Goal: Register for event/course

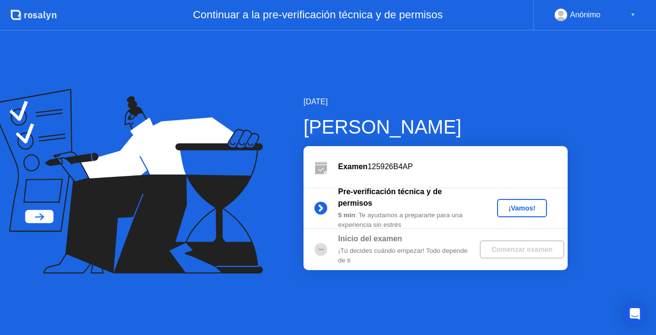
click at [531, 208] on div "¡Vamos!" at bounding box center [522, 208] width 42 height 8
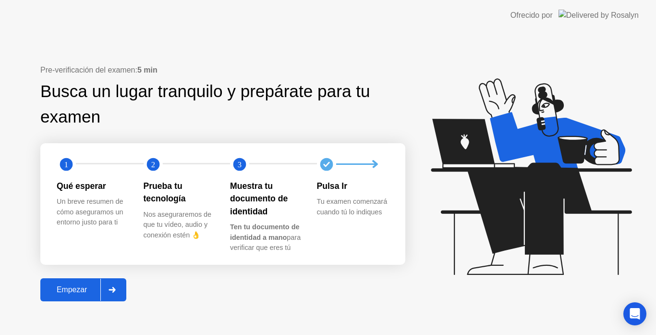
click at [79, 292] on div "Empezar" at bounding box center [71, 289] width 57 height 9
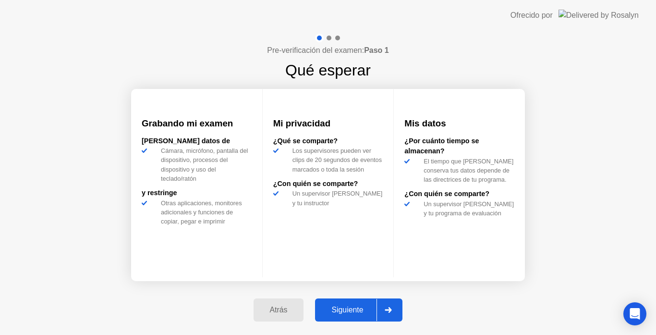
click at [352, 313] on div "Siguiente" at bounding box center [347, 310] width 59 height 9
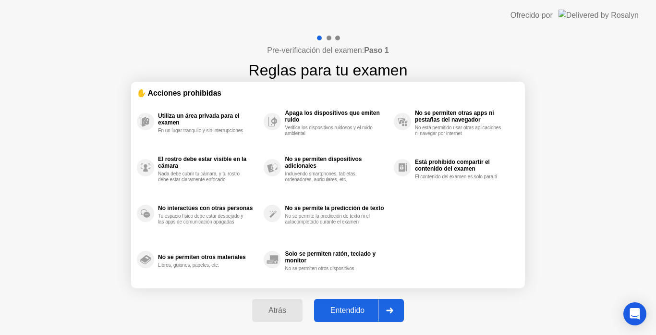
click at [352, 313] on div "Entendido" at bounding box center [347, 310] width 61 height 9
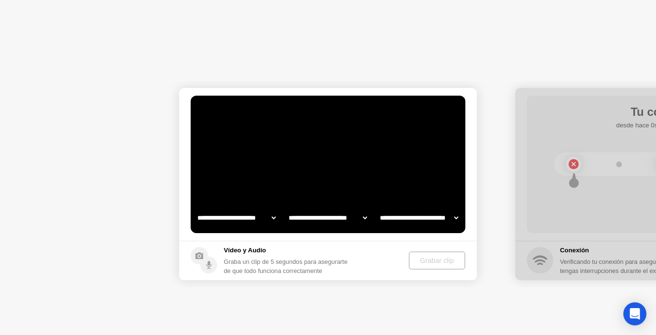
select select "**********"
select select "*******"
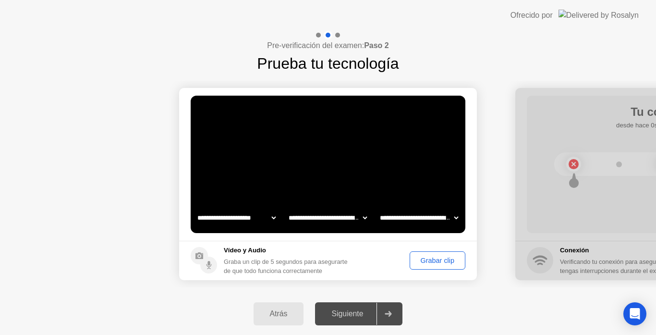
click at [437, 259] on div "Grabar clip" at bounding box center [437, 261] width 49 height 8
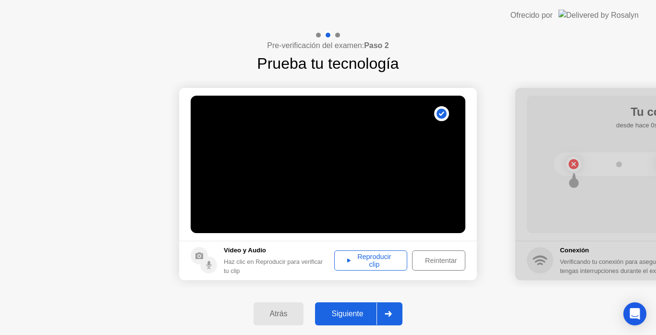
click at [371, 263] on div "Reproducir clip" at bounding box center [371, 260] width 66 height 15
click at [297, 242] on footer "Vídeo y Audio Haz clic en Reproducir para verificar tu clip Reproducir clip Rei…" at bounding box center [328, 260] width 298 height 39
click at [372, 265] on div "Reproducir clip" at bounding box center [371, 260] width 66 height 15
click at [387, 320] on div at bounding box center [388, 314] width 23 height 22
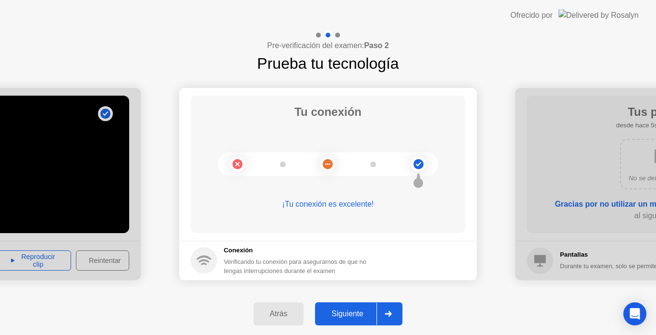
click at [371, 320] on button "Siguiente" at bounding box center [358, 313] width 87 height 23
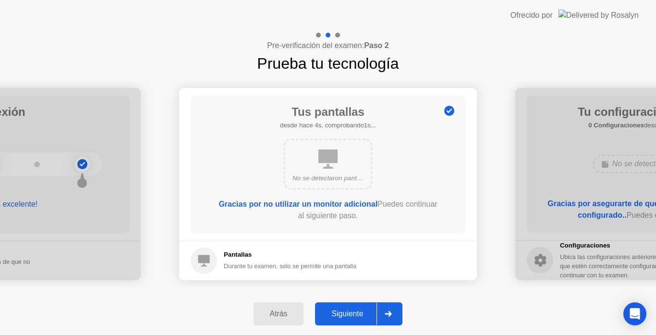
click at [359, 310] on div "Siguiente" at bounding box center [347, 314] width 59 height 9
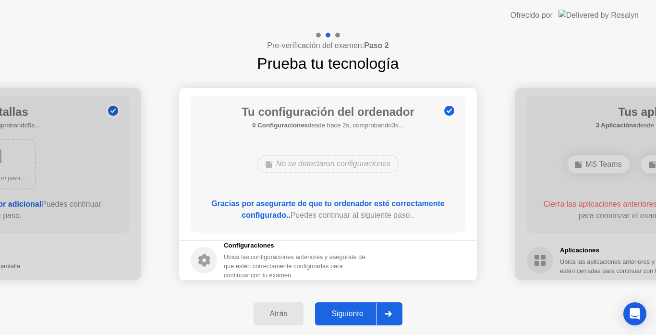
click at [262, 315] on div "Atrás" at bounding box center [279, 314] width 45 height 9
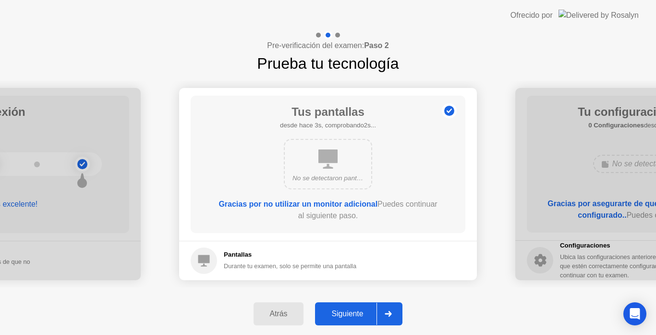
click at [330, 318] on div "Siguiente" at bounding box center [347, 314] width 59 height 9
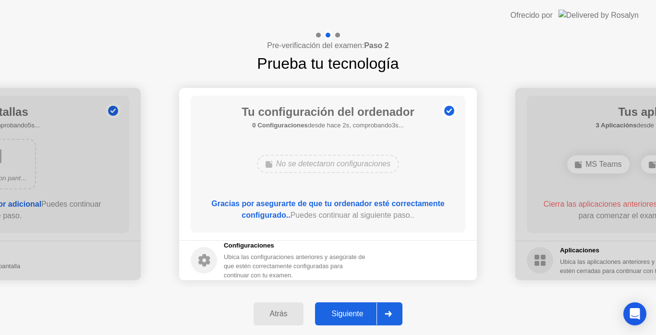
click at [330, 318] on div "Siguiente" at bounding box center [347, 314] width 59 height 9
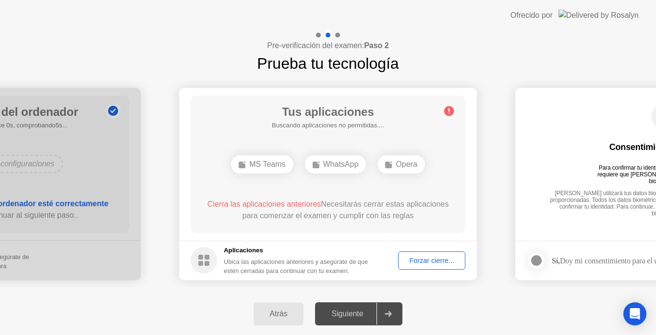
click at [409, 261] on div "Forzar cierre..." at bounding box center [432, 261] width 61 height 8
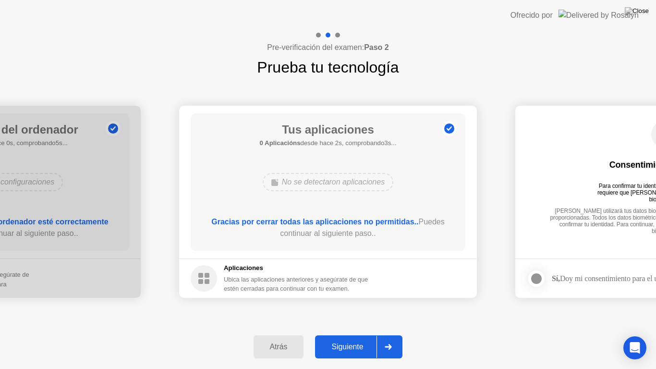
click at [354, 334] on div "Siguiente" at bounding box center [347, 347] width 59 height 9
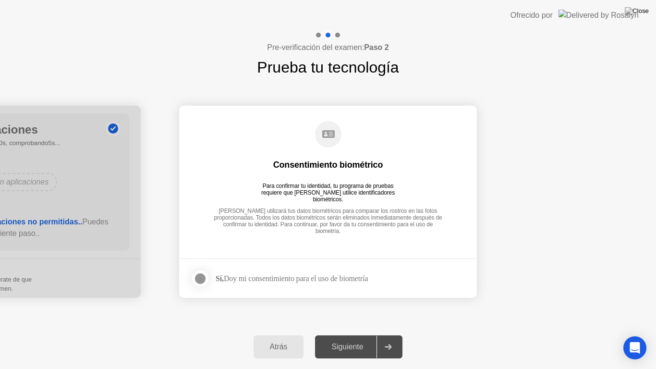
click at [202, 279] on div at bounding box center [201, 279] width 12 height 12
click at [357, 334] on div "Siguiente" at bounding box center [347, 347] width 59 height 9
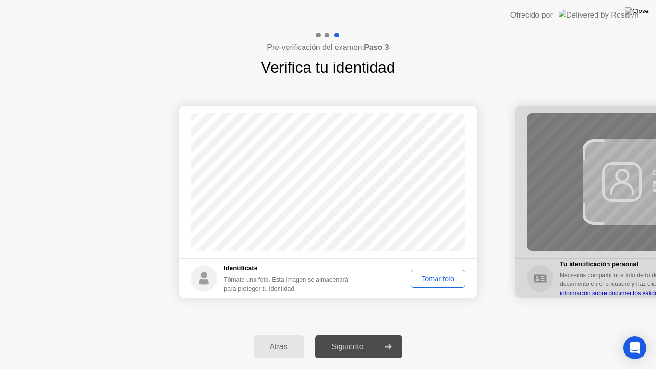
click at [440, 277] on div "Tomar foto" at bounding box center [438, 279] width 48 height 8
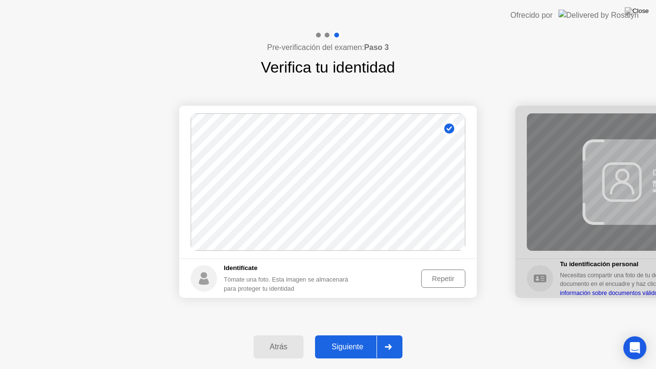
click at [352, 334] on div "Siguiente" at bounding box center [347, 347] width 59 height 9
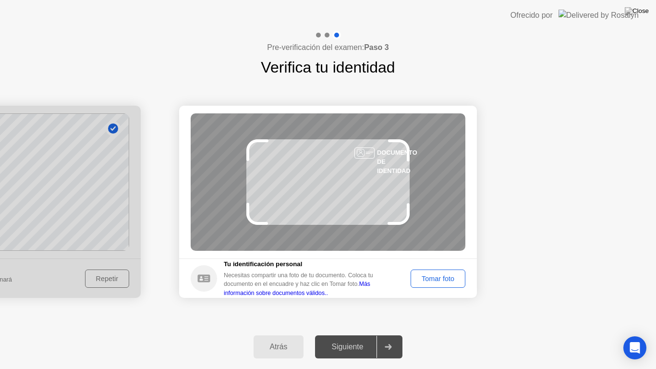
click at [437, 272] on button "Tomar foto" at bounding box center [438, 279] width 55 height 18
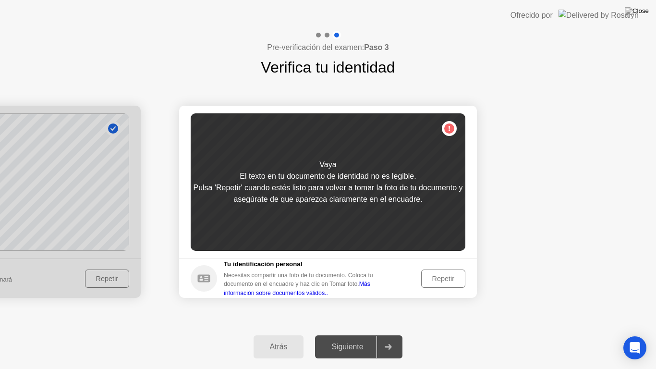
click at [437, 272] on button "Repetir" at bounding box center [443, 279] width 44 height 18
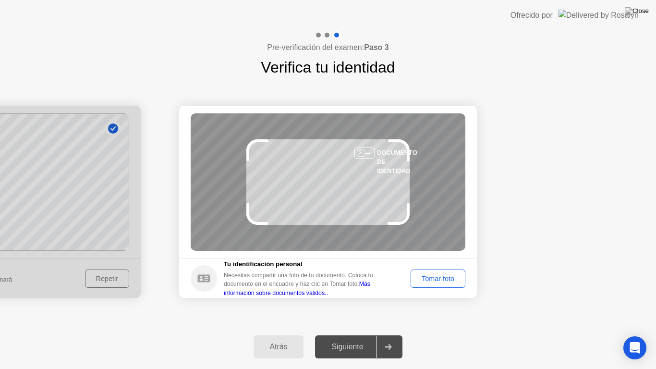
click at [437, 272] on button "Tomar foto" at bounding box center [438, 279] width 55 height 18
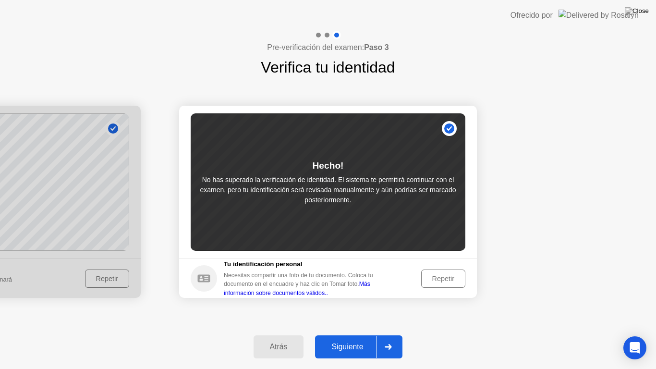
click at [365, 334] on div "Siguiente" at bounding box center [347, 347] width 59 height 9
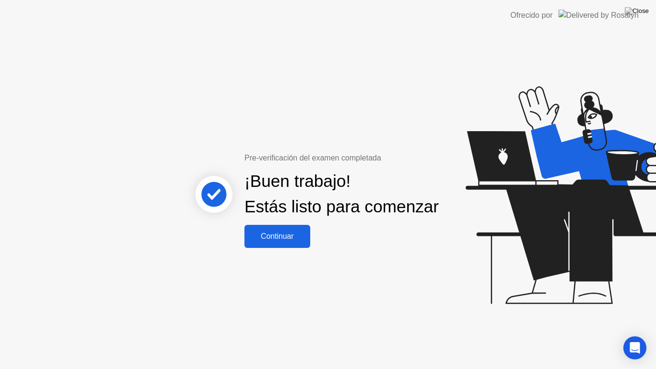
click at [298, 241] on div "Continuar" at bounding box center [278, 236] width 60 height 9
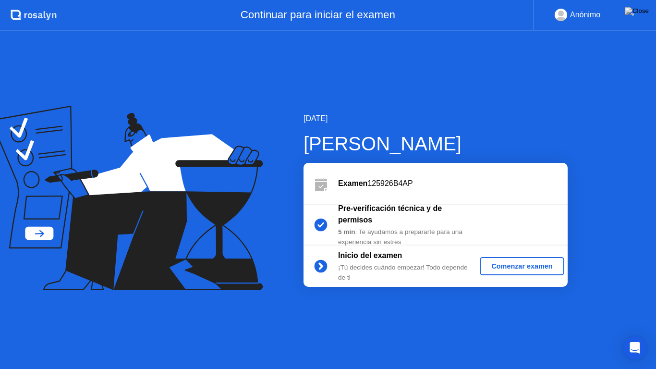
click at [517, 268] on div "Comenzar examen" at bounding box center [522, 266] width 76 height 8
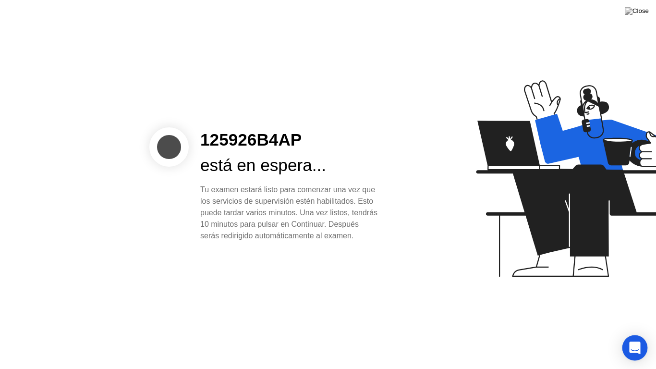
click at [638, 334] on icon "Open Intercom Messenger" at bounding box center [635, 348] width 11 height 12
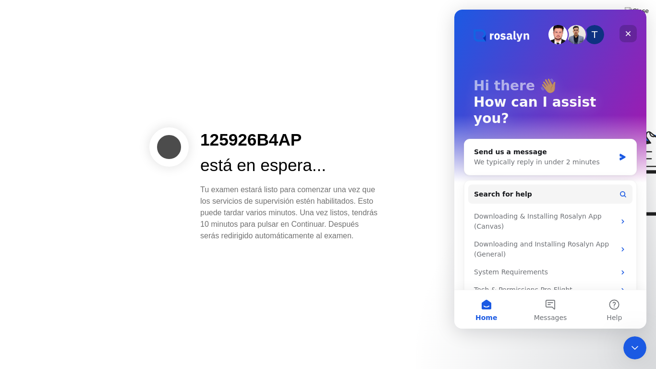
click at [631, 28] on div "Close" at bounding box center [628, 33] width 17 height 17
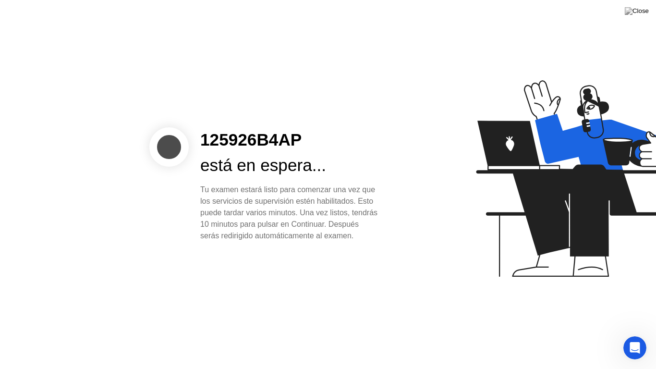
click at [315, 153] on div "está en espera..." at bounding box center [289, 165] width 178 height 25
click at [328, 215] on div "Tu examen estará listo para comenzar una vez que los servicios de supervisión e…" at bounding box center [289, 213] width 178 height 58
drag, startPoint x: 337, startPoint y: 237, endPoint x: 184, endPoint y: 179, distance: 163.8
click at [184, 179] on div "125926B4AP está en espera... Tu examen estará listo para comenzar una vez que l…" at bounding box center [269, 184] width 240 height 114
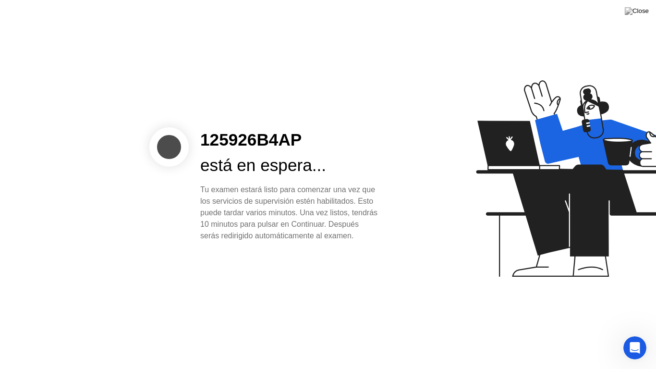
click at [168, 146] on div at bounding box center [168, 146] width 39 height 39
drag, startPoint x: 325, startPoint y: 235, endPoint x: 168, endPoint y: 176, distance: 167.5
click at [168, 176] on div "125926B4AP está en espera... Tu examen estará listo para comenzar una vez que l…" at bounding box center [269, 184] width 240 height 114
click at [286, 242] on div "Tu examen estará listo para comenzar una vez que los servicios de supervisión e…" at bounding box center [289, 213] width 178 height 58
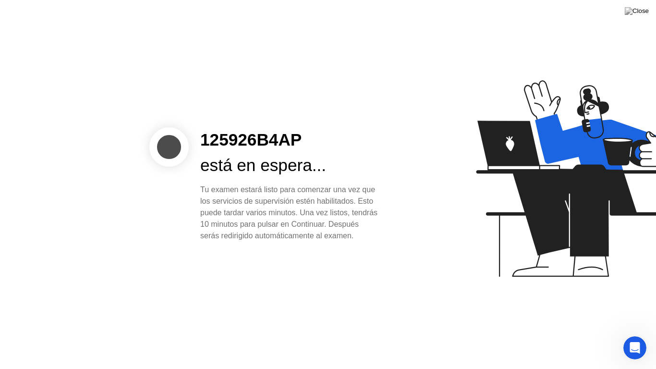
drag, startPoint x: 314, startPoint y: 251, endPoint x: 305, endPoint y: 20, distance: 231.3
click at [305, 20] on div "125926B4AP está en espera... Tu examen estará listo para comenzar una vez que l…" at bounding box center [328, 184] width 656 height 369
click at [298, 166] on div "está en espera..." at bounding box center [289, 165] width 178 height 25
drag, startPoint x: 310, startPoint y: 138, endPoint x: 151, endPoint y: 122, distance: 159.9
click at [151, 127] on div "125926B4AP está en espera... Tu examen estará listo para comenzar una vez que l…" at bounding box center [269, 184] width 240 height 114
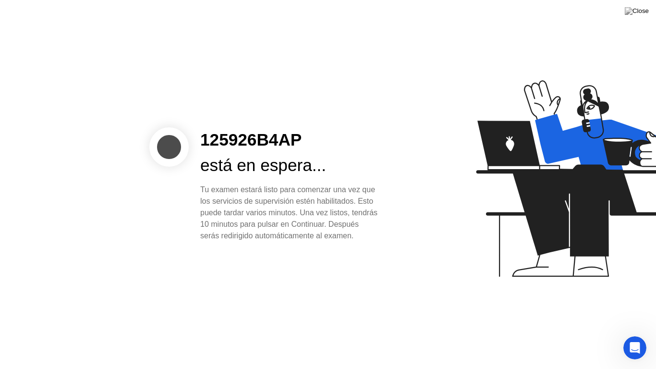
click at [226, 167] on div "está en espera..." at bounding box center [289, 165] width 178 height 25
drag, startPoint x: 325, startPoint y: 251, endPoint x: 183, endPoint y: 136, distance: 182.5
click at [183, 136] on div "125926B4AP está en espera... Tu examen estará listo para comenzar una vez que l…" at bounding box center [328, 184] width 656 height 369
click at [310, 259] on div "125926B4AP está en espera... Tu examen estará listo para comenzar una vez que l…" at bounding box center [328, 184] width 656 height 369
drag, startPoint x: 319, startPoint y: 244, endPoint x: 177, endPoint y: 120, distance: 188.4
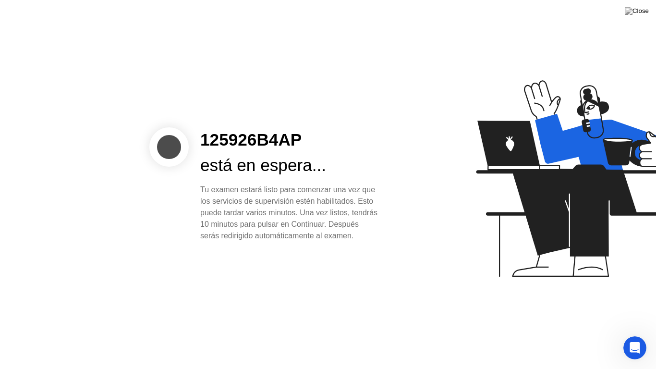
click at [177, 120] on div "125926B4AP está en espera... Tu examen estará listo para comenzar una vez que l…" at bounding box center [328, 184] width 656 height 369
click at [321, 249] on div "125926B4AP está en espera... Tu examen estará listo para comenzar una vez que l…" at bounding box center [328, 184] width 656 height 369
drag, startPoint x: 321, startPoint y: 249, endPoint x: 171, endPoint y: 132, distance: 191.0
click at [171, 132] on div "125926B4AP está en espera... Tu examen estará listo para comenzar una vez que l…" at bounding box center [328, 184] width 656 height 369
click at [320, 239] on div "Tu examen estará listo para comenzar una vez que los servicios de supervisión e…" at bounding box center [289, 213] width 178 height 58
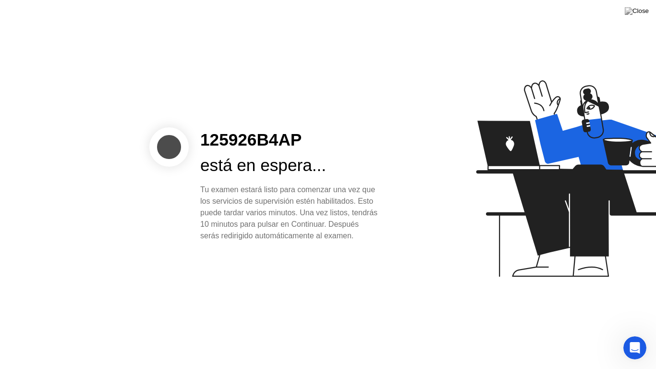
drag, startPoint x: 320, startPoint y: 240, endPoint x: 163, endPoint y: 128, distance: 192.6
click at [163, 128] on div "125926B4AP está en espera... Tu examen estará listo para comenzar una vez que l…" at bounding box center [269, 184] width 240 height 114
click at [275, 252] on div "125926B4AP está en espera... Tu examen estará listo para comenzar una vez que l…" at bounding box center [328, 184] width 656 height 369
click at [308, 222] on div "Tu examen estará listo para comenzar una vez que los servicios de supervisión e…" at bounding box center [289, 213] width 178 height 58
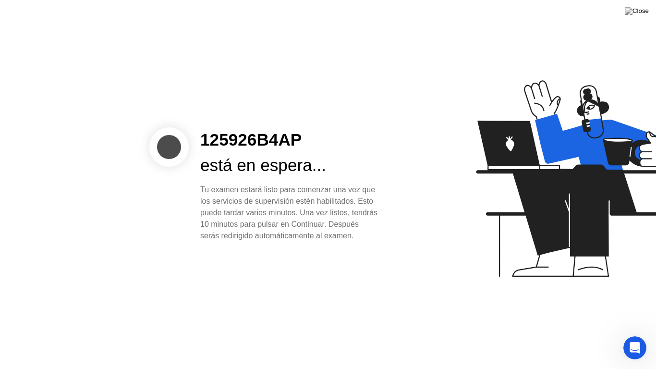
click at [308, 222] on div "Tu examen estará listo para comenzar una vez que los servicios de supervisión e…" at bounding box center [289, 213] width 178 height 58
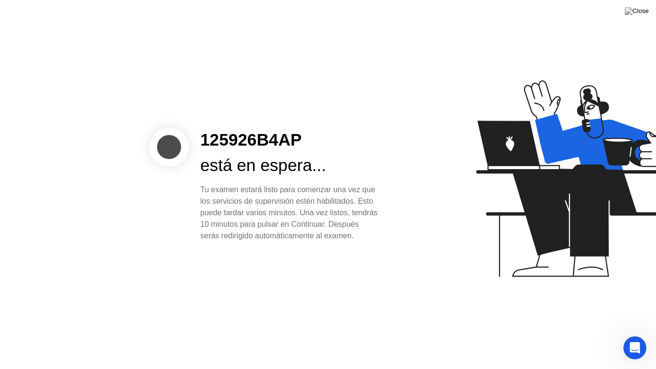
drag, startPoint x: 308, startPoint y: 222, endPoint x: 301, endPoint y: 254, distance: 33.0
click at [301, 254] on div "125926B4AP está en espera... Tu examen estará listo para comenzar una vez que l…" at bounding box center [328, 184] width 656 height 369
click at [317, 239] on div "Tu examen estará listo para comenzar una vez que los servicios de supervisión e…" at bounding box center [289, 213] width 178 height 58
click at [631, 334] on div "Open Intercom Messenger" at bounding box center [634, 347] width 32 height 32
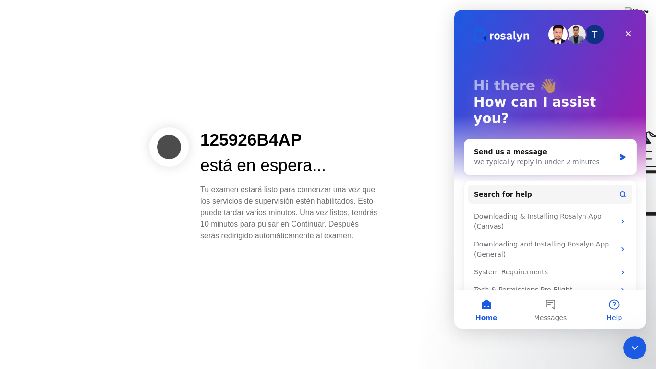
click at [605, 308] on button "Help" at bounding box center [615, 309] width 64 height 38
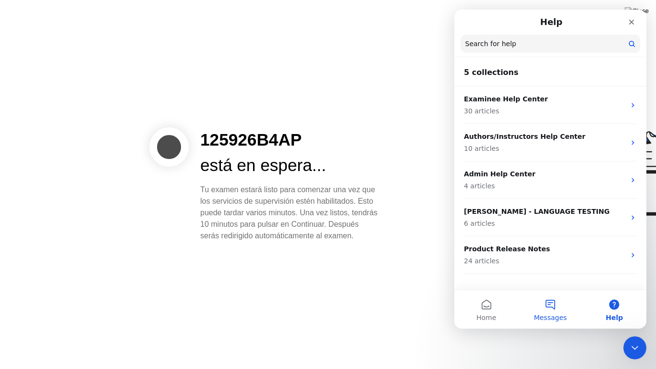
click at [566, 321] on button "Messages" at bounding box center [551, 309] width 64 height 38
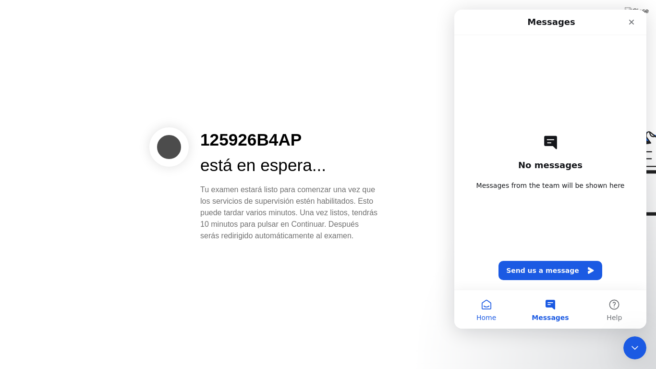
click at [493, 311] on button "Home" at bounding box center [487, 309] width 64 height 38
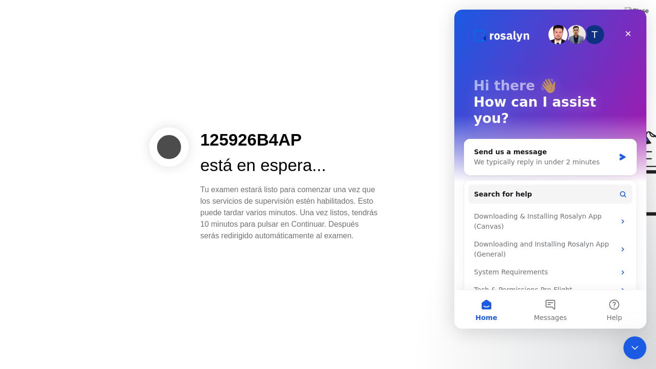
click at [418, 276] on div at bounding box center [530, 184] width 248 height 249
click at [411, 242] on div at bounding box center [530, 184] width 248 height 249
click at [628, 27] on div "Close" at bounding box center [628, 33] width 17 height 17
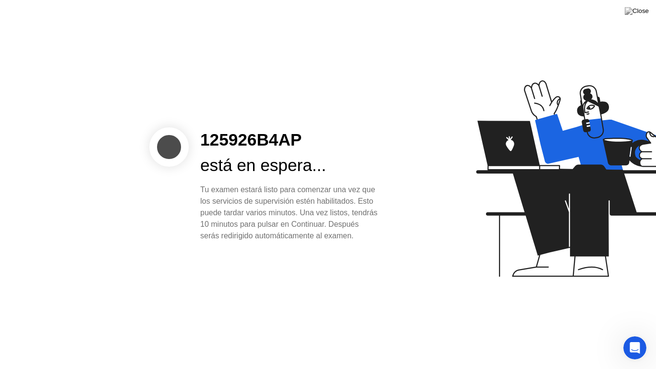
click at [464, 174] on icon at bounding box center [575, 183] width 248 height 246
drag, startPoint x: 420, startPoint y: 0, endPoint x: 425, endPoint y: 4, distance: 6.3
click at [425, 4] on div "125926B4AP está en espera... Tu examen estará listo para comenzar una vez que l…" at bounding box center [328, 184] width 656 height 369
drag, startPoint x: 425, startPoint y: 4, endPoint x: 407, endPoint y: 51, distance: 50.8
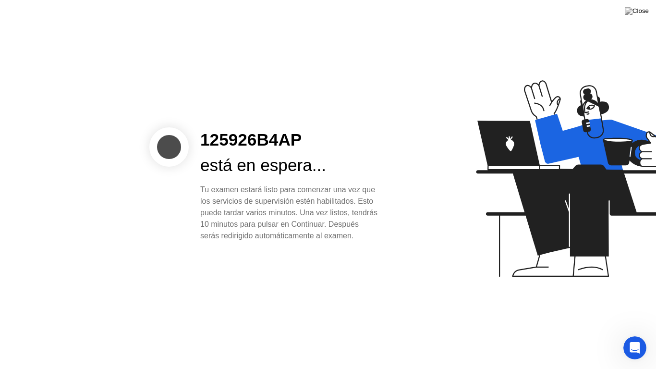
click at [407, 51] on div "125926B4AP está en espera... Tu examen estará listo para comenzar una vez que l…" at bounding box center [328, 184] width 656 height 369
drag, startPoint x: 413, startPoint y: 0, endPoint x: 424, endPoint y: 69, distance: 70.1
click at [424, 69] on div "125926B4AP está en espera... Tu examen estará listo para comenzar una vez que l…" at bounding box center [328, 184] width 656 height 369
drag, startPoint x: 418, startPoint y: 16, endPoint x: 469, endPoint y: 53, distance: 63.6
click at [469, 53] on div "125926B4AP está en espera... Tu examen estará listo para comenzar una vez que l…" at bounding box center [328, 184] width 656 height 369
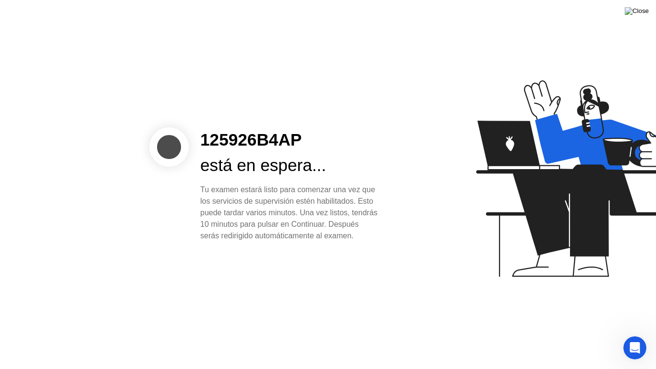
click at [644, 15] on img at bounding box center [637, 11] width 24 height 8
click at [378, 209] on div "Tu examen estará listo para comenzar una vez que los servicios de supervisión e…" at bounding box center [289, 213] width 178 height 58
click at [288, 17] on div "125926B4AP está en espera... Tu examen estará listo para comenzar una vez que l…" at bounding box center [328, 184] width 656 height 369
drag, startPoint x: 306, startPoint y: 221, endPoint x: 318, endPoint y: 141, distance: 80.7
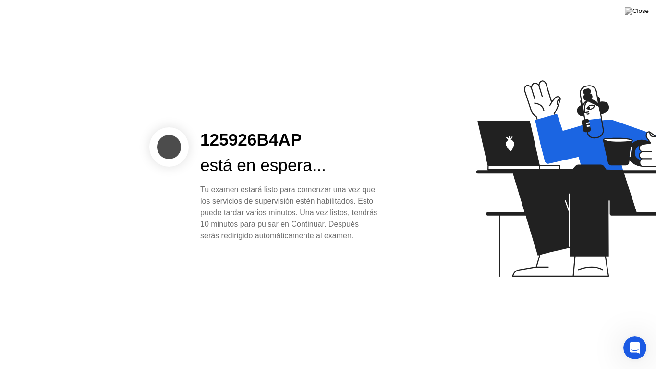
click at [318, 141] on div "125926B4AP está en espera... Tu examen estará listo para comenzar una vez que l…" at bounding box center [289, 184] width 201 height 114
click at [309, 202] on div "Tu examen estará listo para comenzar una vez que los servicios de supervisión e…" at bounding box center [289, 213] width 178 height 58
drag, startPoint x: 310, startPoint y: 247, endPoint x: 190, endPoint y: 173, distance: 140.5
click at [190, 173] on div "125926B4AP está en espera... Tu examen estará listo para comenzar una vez que l…" at bounding box center [289, 184] width 201 height 114
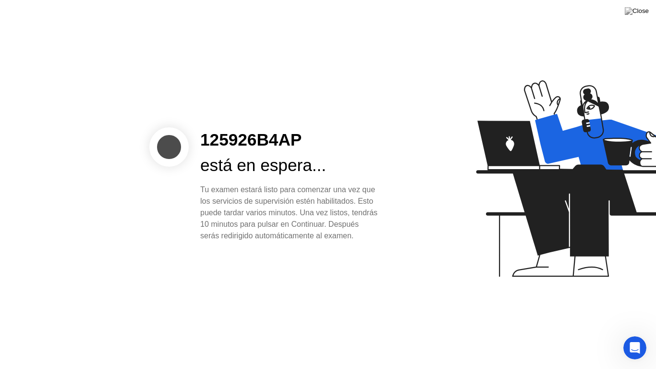
click at [172, 148] on div at bounding box center [168, 146] width 39 height 39
drag, startPoint x: 172, startPoint y: 148, endPoint x: 263, endPoint y: 253, distance: 139.3
click at [263, 253] on div "125926B4AP está en espera... Tu examen estará listo para comenzar una vez que l…" at bounding box center [328, 184] width 656 height 369
drag, startPoint x: 338, startPoint y: 266, endPoint x: 161, endPoint y: 121, distance: 229.2
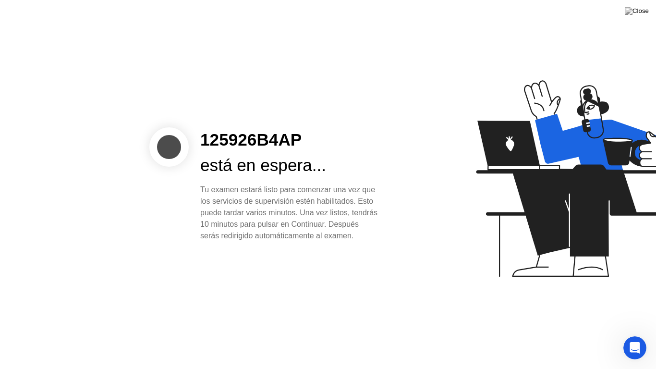
click at [161, 121] on div "125926B4AP está en espera... Tu examen estará listo para comenzar una vez que l…" at bounding box center [328, 184] width 656 height 369
click at [233, 184] on div "Tu examen estará listo para comenzar una vez que los servicios de supervisión e…" at bounding box center [289, 213] width 178 height 58
click at [135, 221] on div "125926B4AP está en espera... Tu examen estará listo para comenzar una vez que l…" at bounding box center [204, 184] width 403 height 114
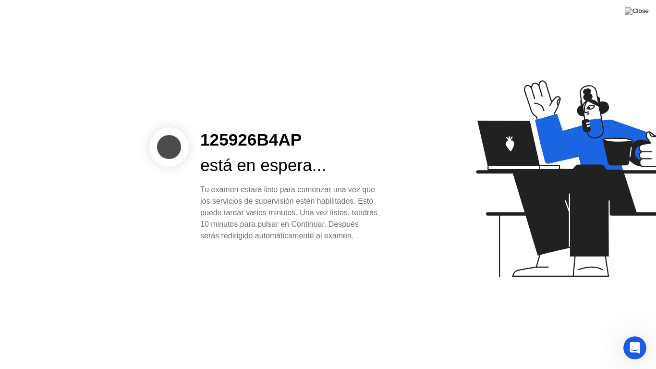
drag, startPoint x: 135, startPoint y: 221, endPoint x: 265, endPoint y: 244, distance: 132.3
click at [265, 242] on div "125926B4AP está en espera... Tu examen estará listo para comenzar una vez que l…" at bounding box center [204, 184] width 403 height 114
click at [265, 242] on div "Tu examen estará listo para comenzar una vez que los servicios de supervisión e…" at bounding box center [289, 213] width 178 height 58
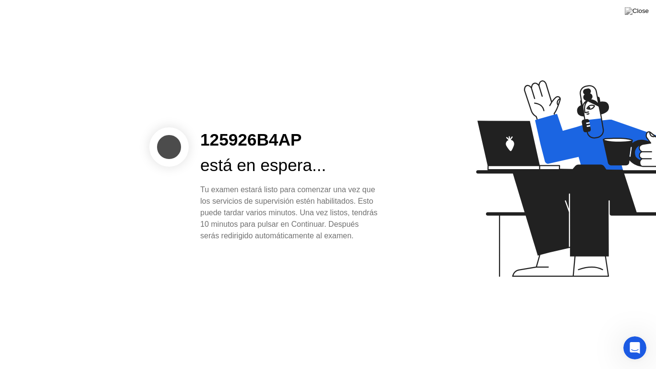
click at [265, 242] on div "Tu examen estará listo para comenzar una vez que los servicios de supervisión e…" at bounding box center [289, 213] width 178 height 58
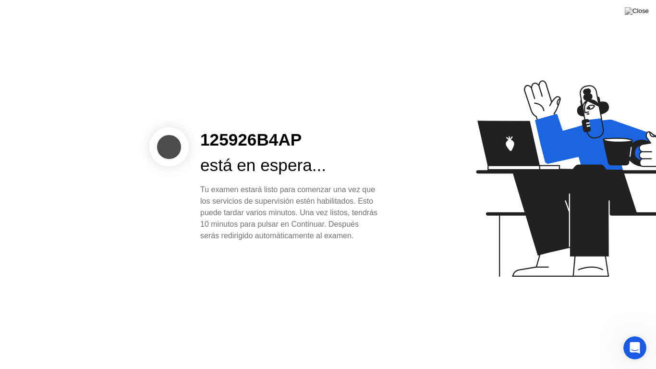
click at [265, 242] on div "Tu examen estará listo para comenzar una vez que los servicios de supervisión e…" at bounding box center [289, 213] width 178 height 58
click at [356, 188] on div "Tu examen estará listo para comenzar una vez que los servicios de supervisión e…" at bounding box center [289, 213] width 178 height 58
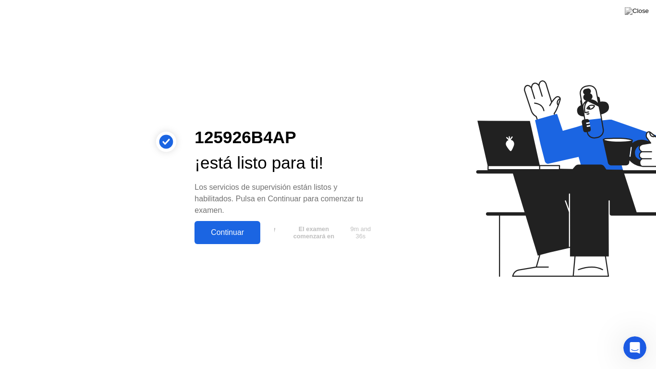
click at [237, 240] on button "Continuar" at bounding box center [228, 232] width 66 height 23
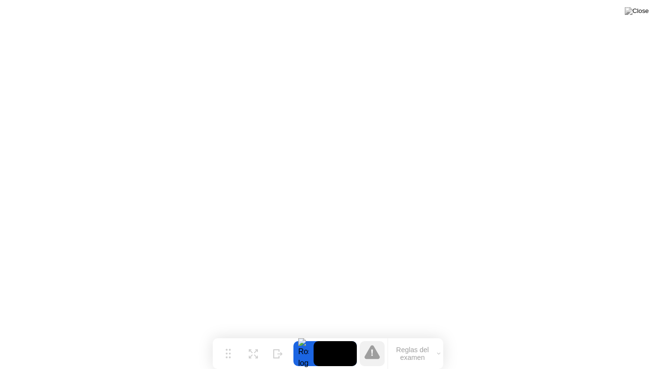
click at [413, 334] on button "Reglas del examen" at bounding box center [415, 354] width 55 height 16
